Goal: Information Seeking & Learning: Learn about a topic

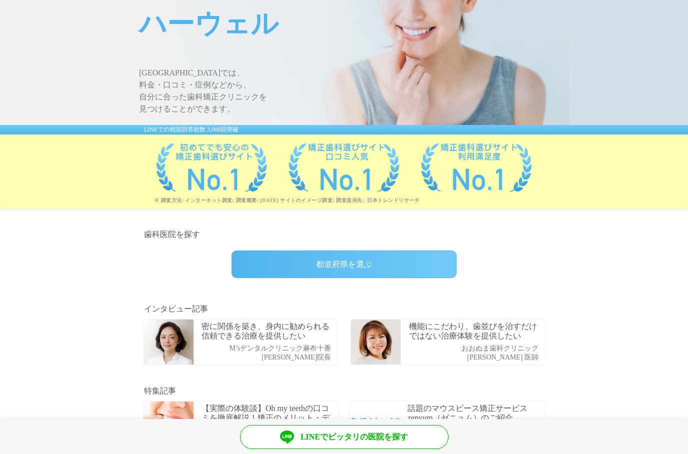
scroll to position [101, 0]
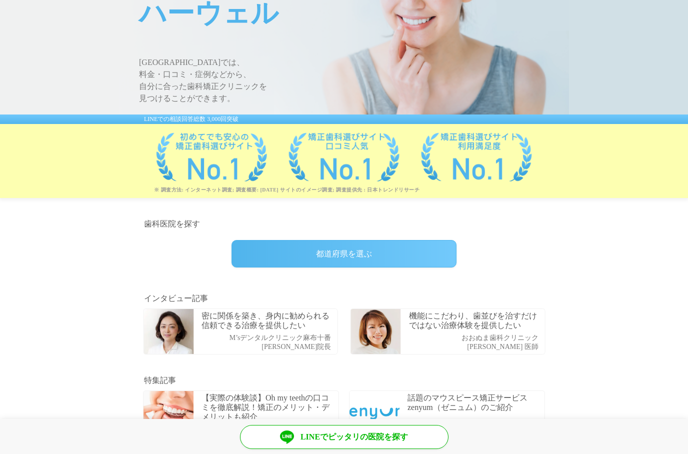
click at [416, 264] on div "都道府県を選ぶ" at bounding box center [343, 253] width 225 height 27
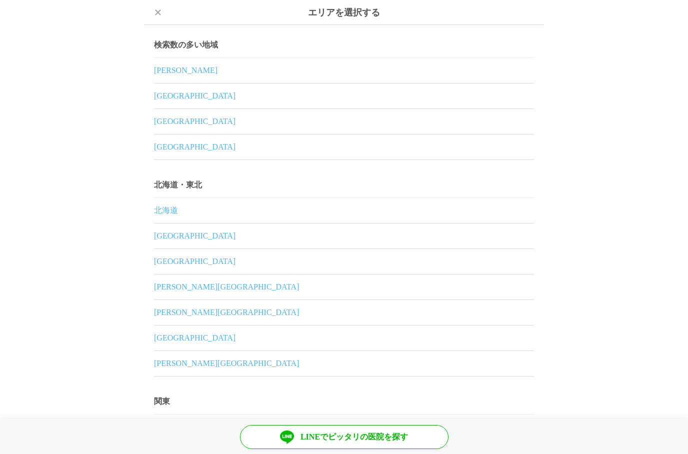
click at [439, 70] on link "東京都" at bounding box center [344, 70] width 380 height 25
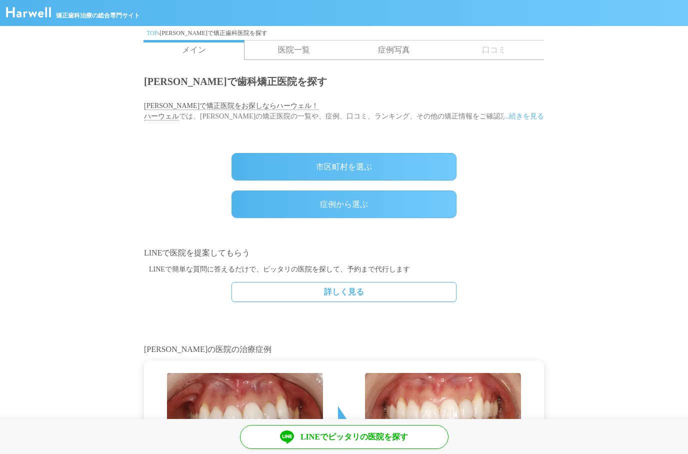
click at [391, 170] on div "市区町村を選ぶ" at bounding box center [343, 166] width 225 height 27
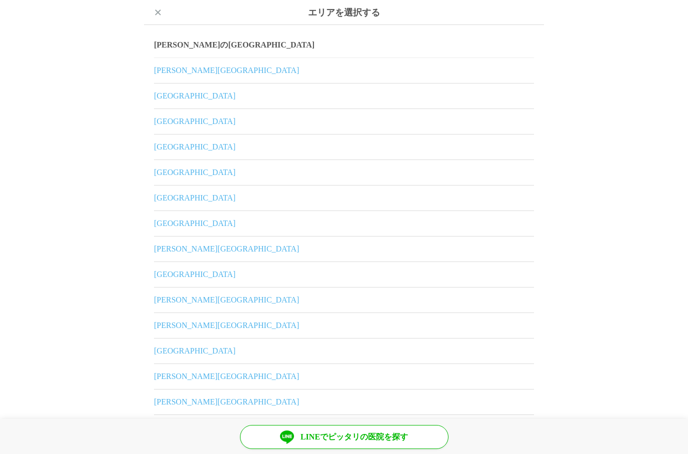
click at [246, 329] on link "大田区" at bounding box center [344, 325] width 380 height 25
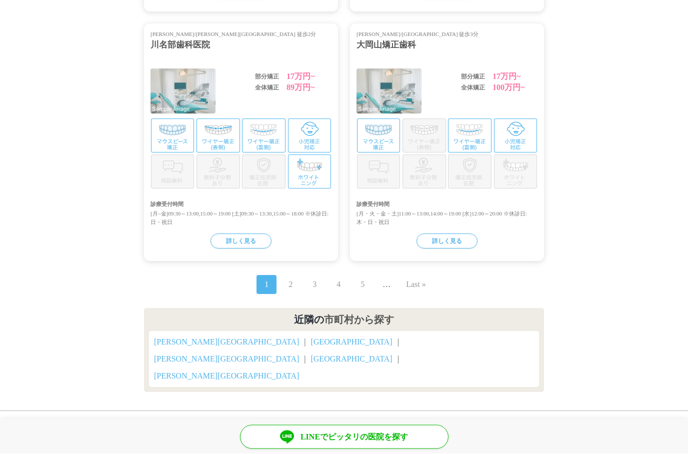
scroll to position [1040, 0]
click at [300, 296] on nav "1 2 3 4 5 … Next › Last »" at bounding box center [344, 284] width 404 height 23
click at [291, 290] on link "2" at bounding box center [290, 284] width 4 height 12
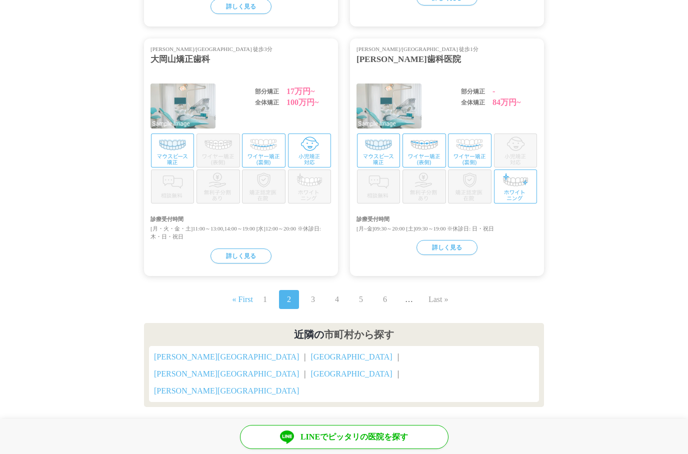
scroll to position [1049, 0]
click at [313, 295] on link "3" at bounding box center [313, 300] width 4 height 12
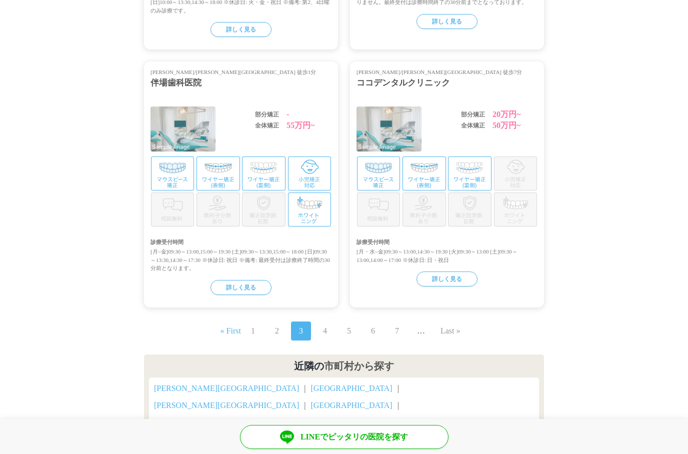
scroll to position [1042, 0]
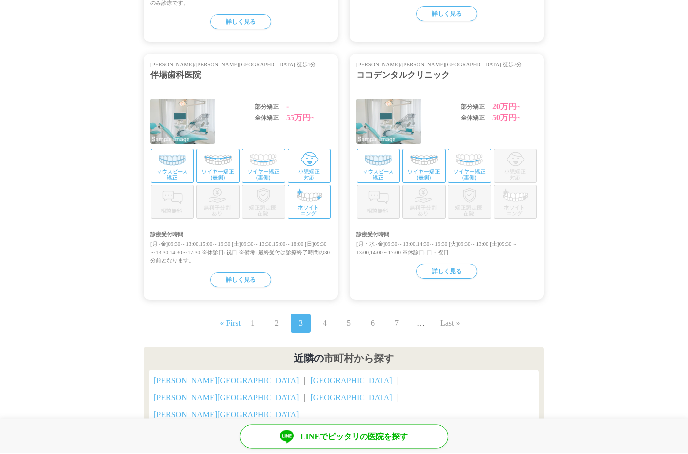
click at [421, 325] on span "…" at bounding box center [421, 323] width 20 height 19
click at [323, 323] on link "4" at bounding box center [325, 324] width 4 height 12
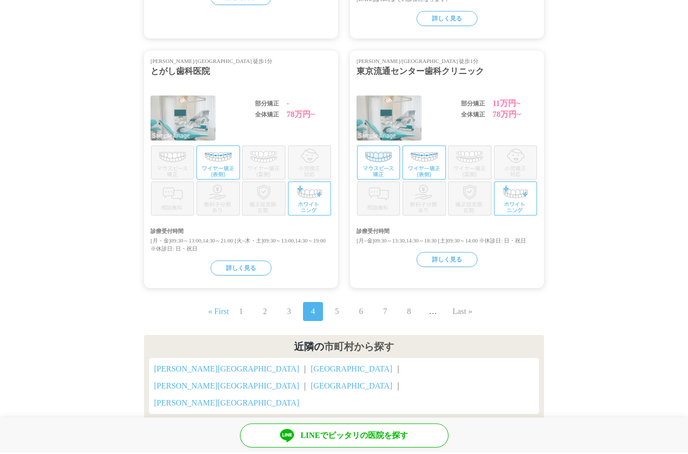
scroll to position [1097, 0]
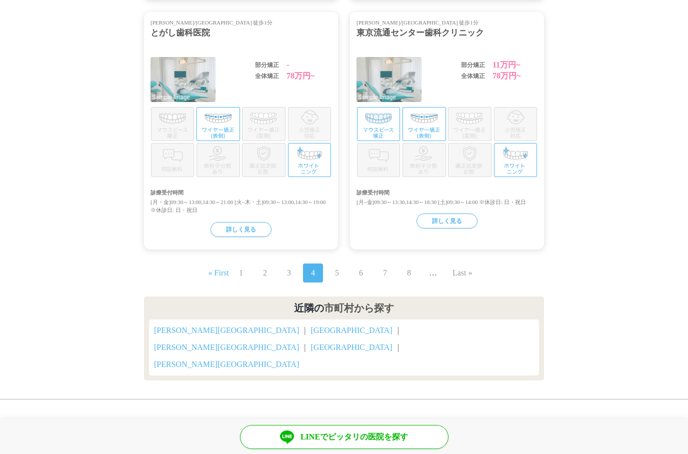
click at [335, 267] on link "5" at bounding box center [337, 273] width 4 height 12
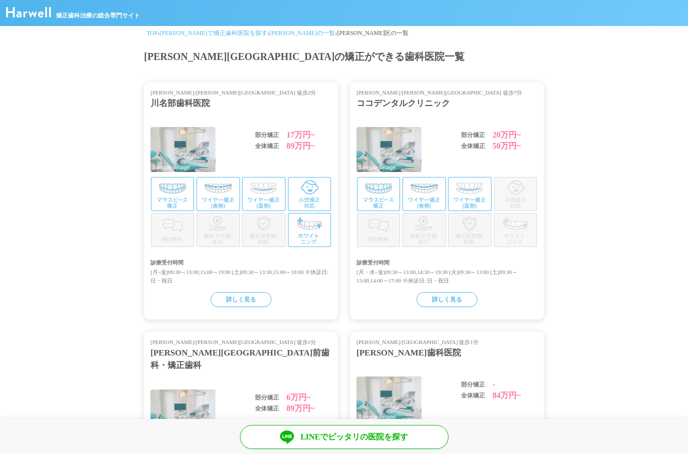
click at [153, 34] on link "TOP" at bounding box center [151, 32] width 11 height 7
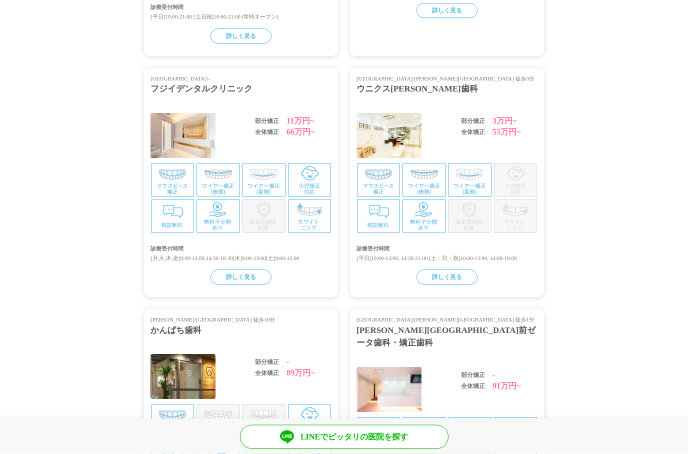
scroll to position [2039, 0]
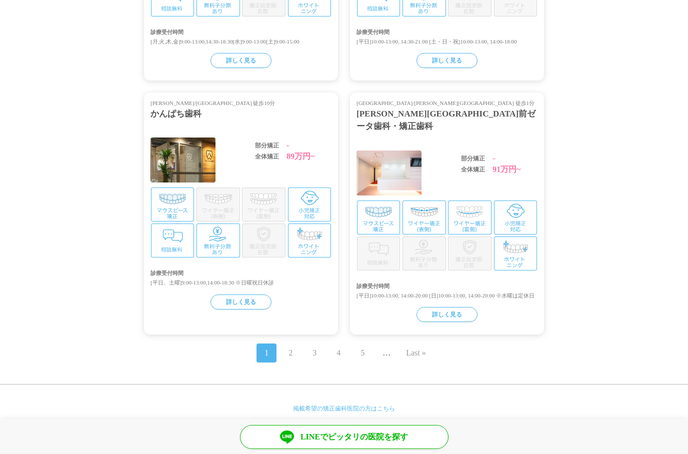
click at [464, 434] on link "ハーウェルについて" at bounding box center [474, 432] width 137 height 24
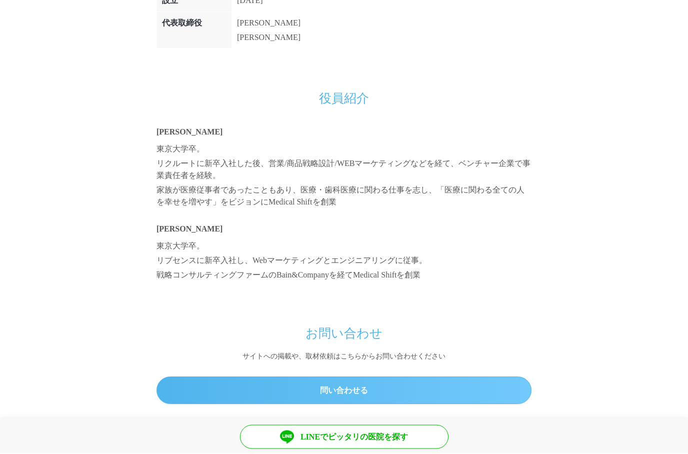
scroll to position [848, 0]
